Goal: Transaction & Acquisition: Purchase product/service

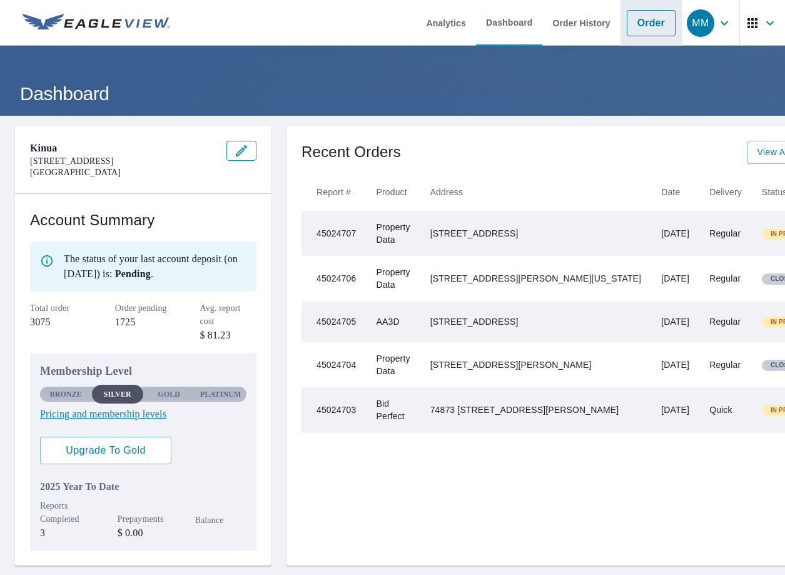
click at [646, 26] on link "Order" at bounding box center [651, 23] width 49 height 26
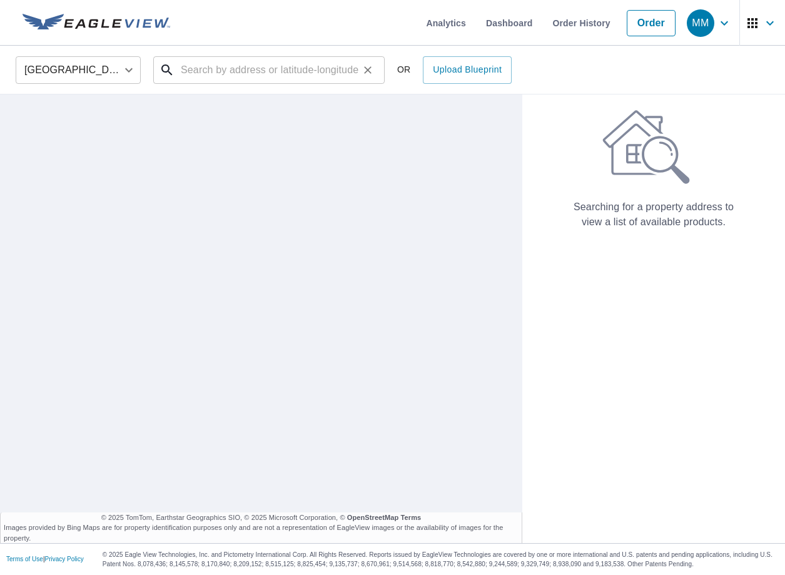
click at [247, 69] on input "text" at bounding box center [270, 70] width 178 height 35
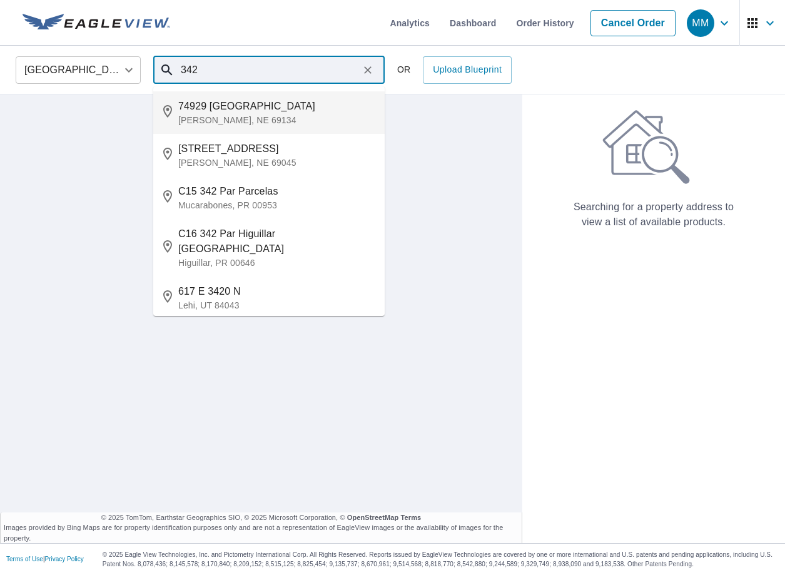
click at [241, 111] on span "74929 [GEOGRAPHIC_DATA]" at bounding box center [276, 106] width 196 height 15
type input "74929 [STREET_ADDRESS][PERSON_NAME]"
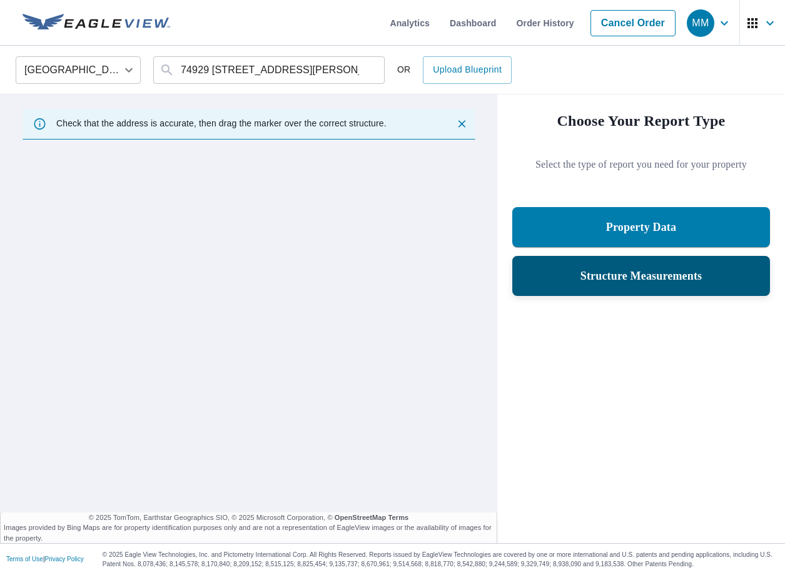
click at [580, 293] on div "Structure Measurements" at bounding box center [641, 276] width 258 height 40
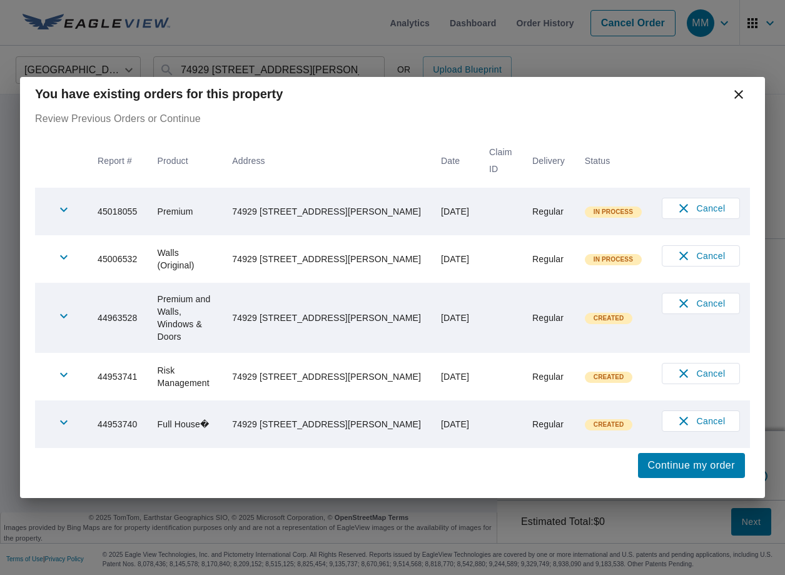
click at [733, 102] on icon at bounding box center [738, 94] width 15 height 15
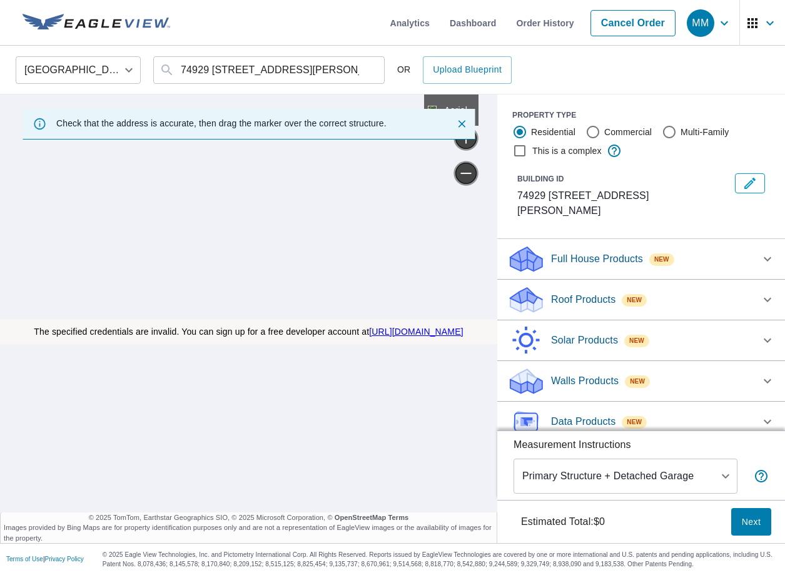
click at [593, 414] on p "Data Products" at bounding box center [583, 421] width 64 height 15
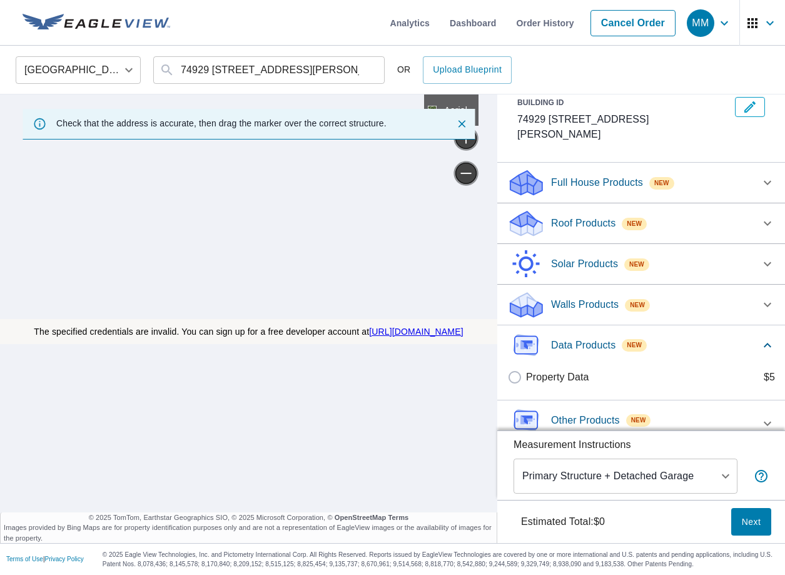
scroll to position [78, 0]
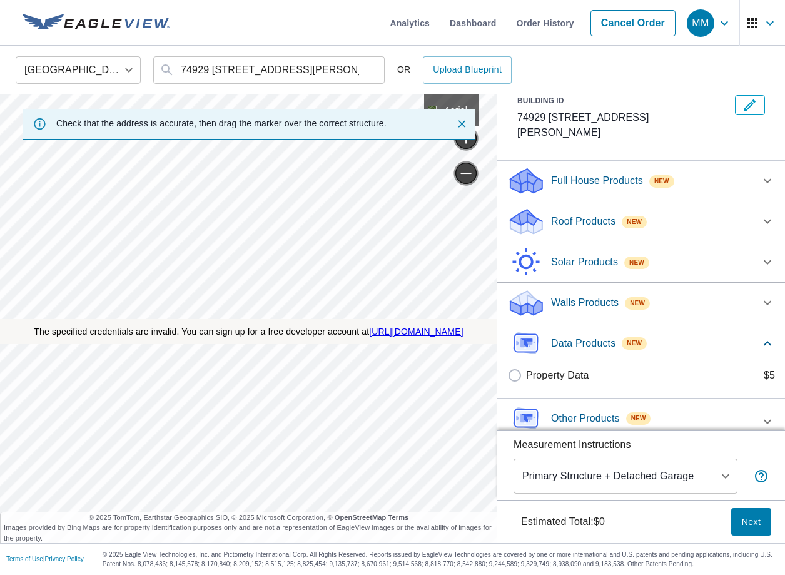
click at [556, 368] on p "Property Data" at bounding box center [557, 375] width 63 height 15
click at [526, 368] on input "Property Data $5" at bounding box center [516, 375] width 19 height 15
checkbox input "true"
type input "5"
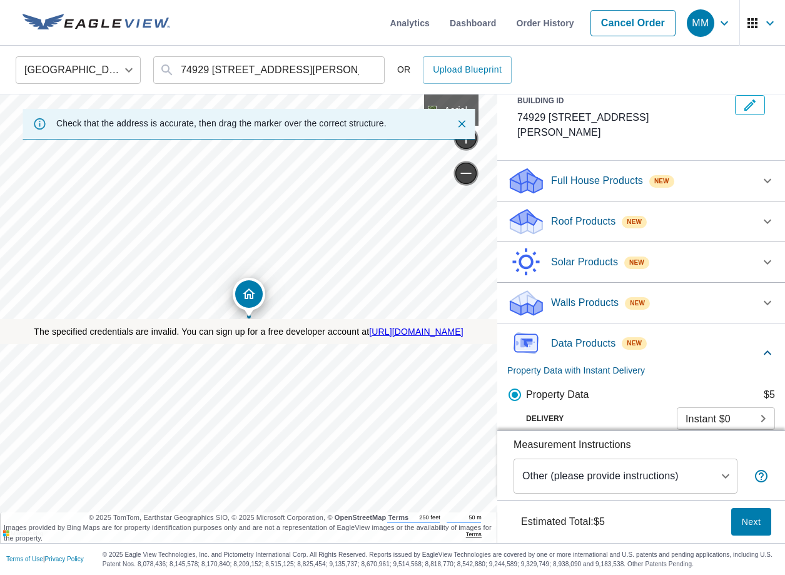
click at [751, 522] on span "Next" at bounding box center [751, 522] width 20 height 16
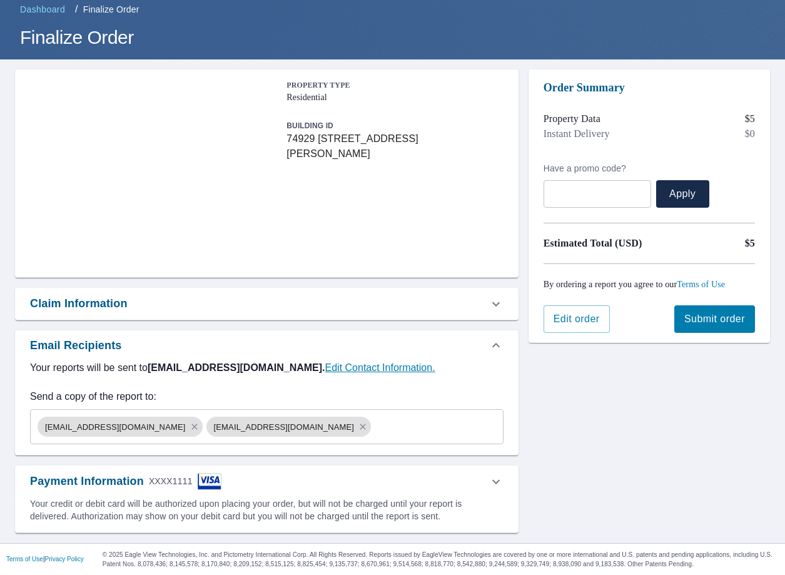
scroll to position [74, 0]
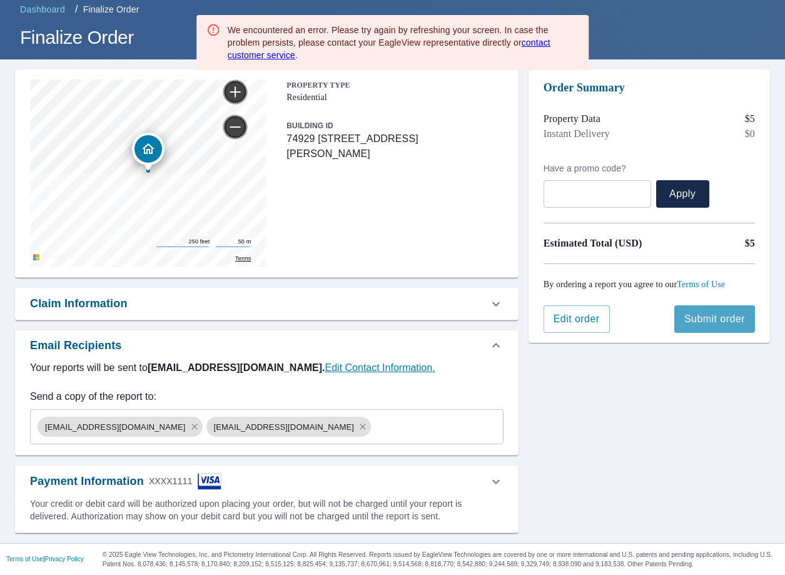
click at [707, 325] on span "Submit order" at bounding box center [714, 319] width 61 height 14
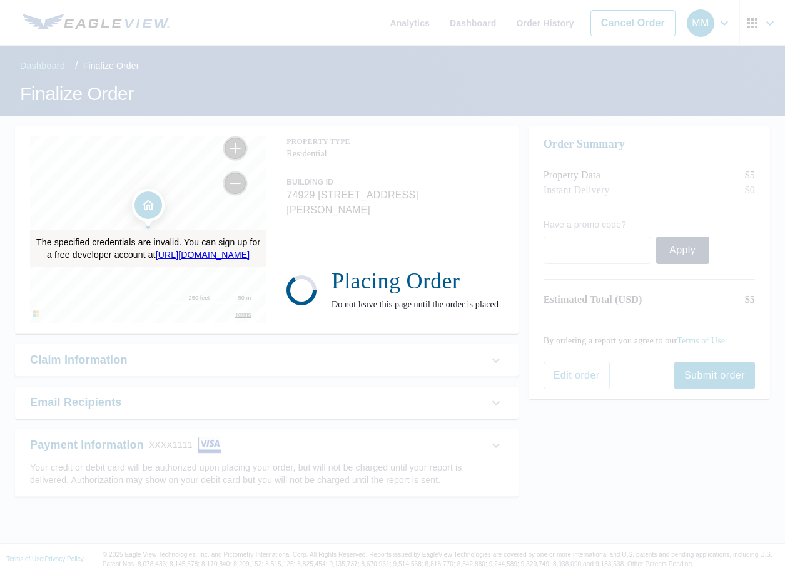
scroll to position [0, 0]
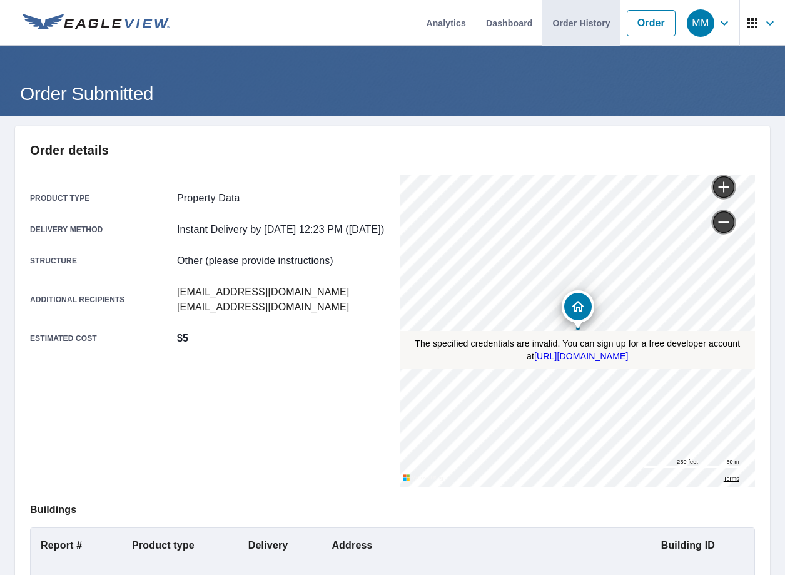
click at [585, 24] on link "Order History" at bounding box center [581, 23] width 78 height 46
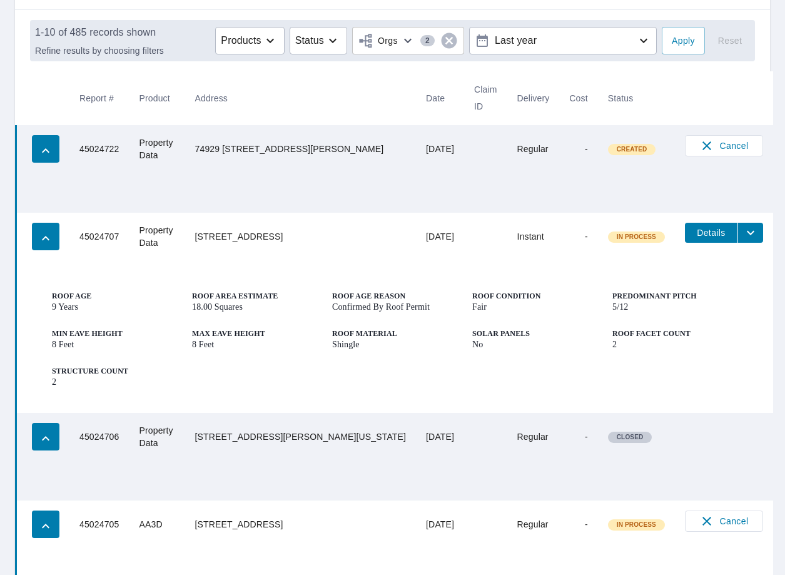
scroll to position [190, 0]
